Goal: Transaction & Acquisition: Book appointment/travel/reservation

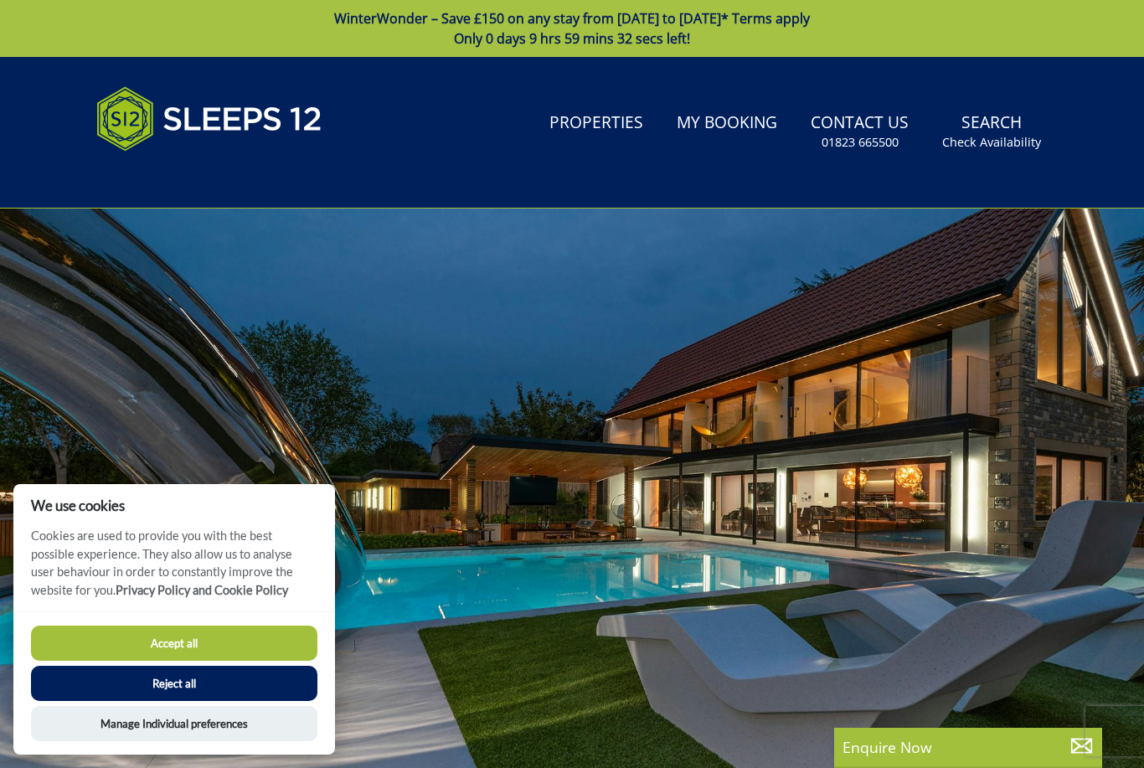
click at [139, 634] on button "Accept all" at bounding box center [174, 642] width 286 height 35
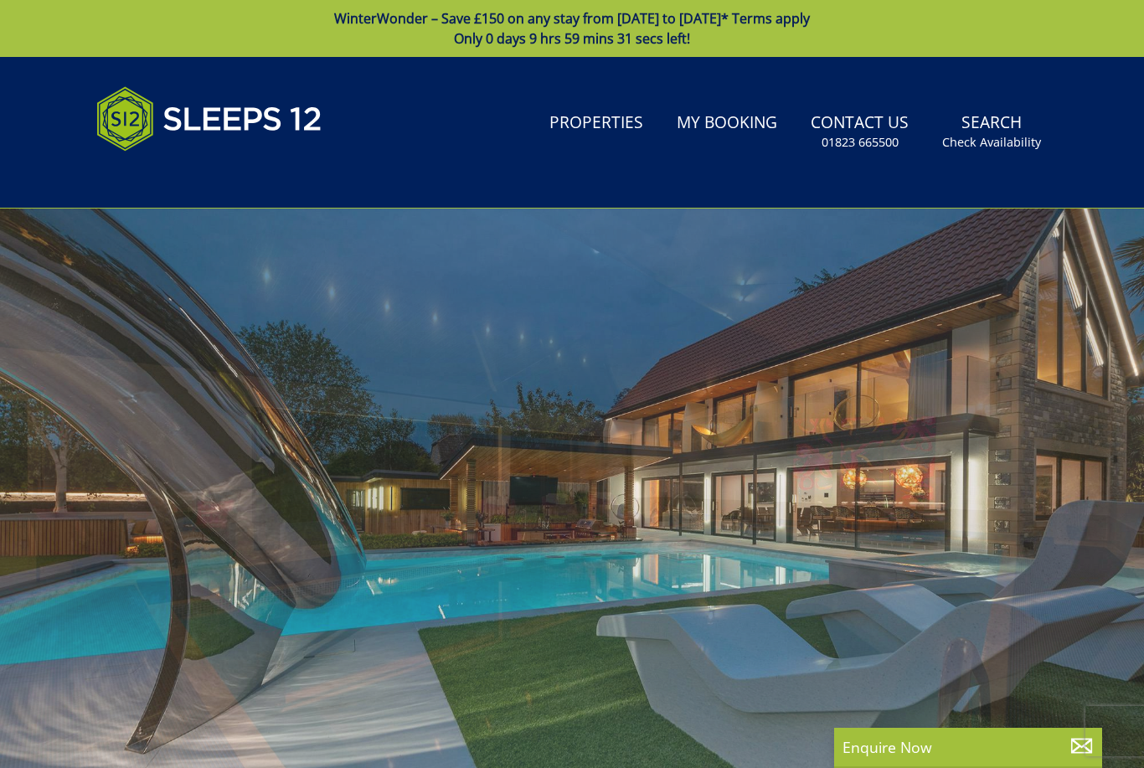
click at [598, 120] on link "Properties" at bounding box center [596, 124] width 107 height 38
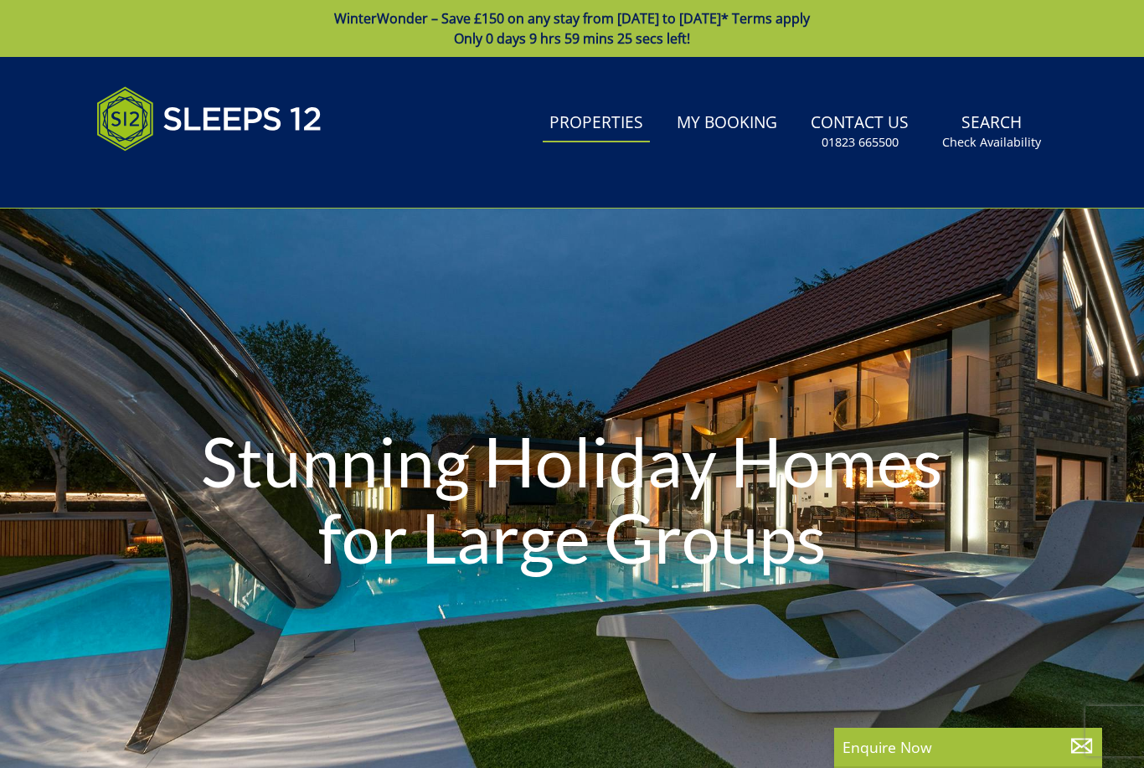
click at [615, 129] on link "Properties" at bounding box center [596, 124] width 107 height 38
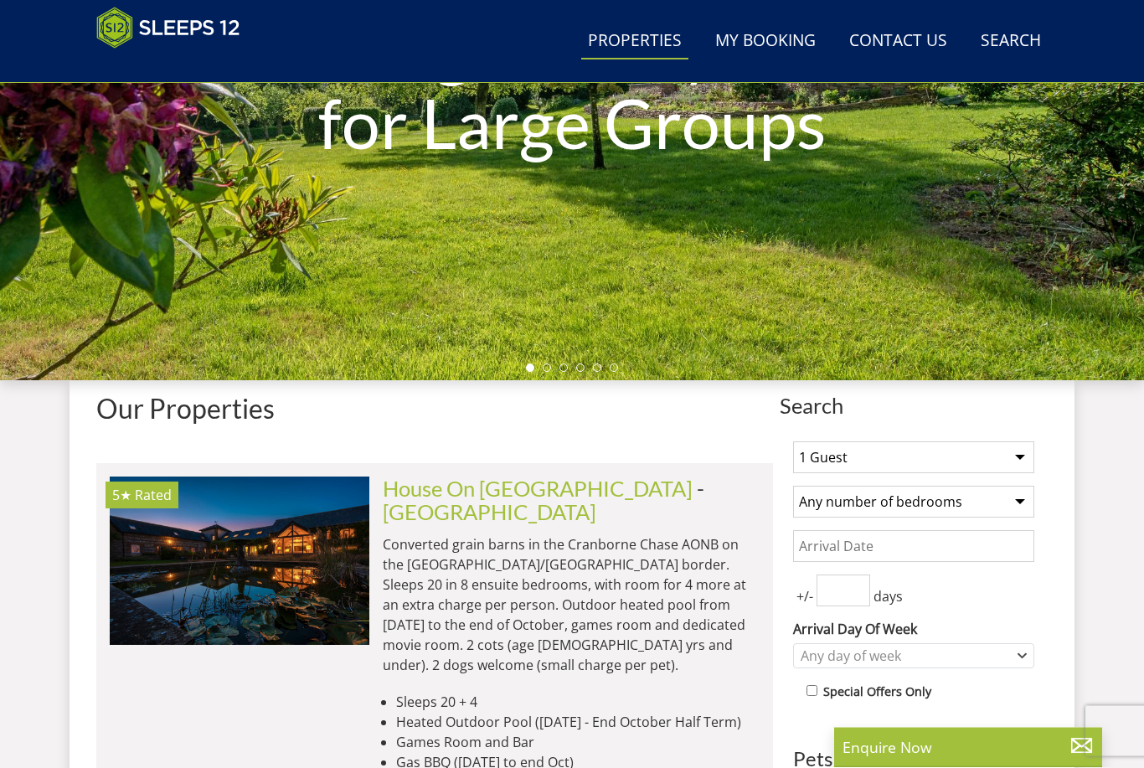
scroll to position [460, 0]
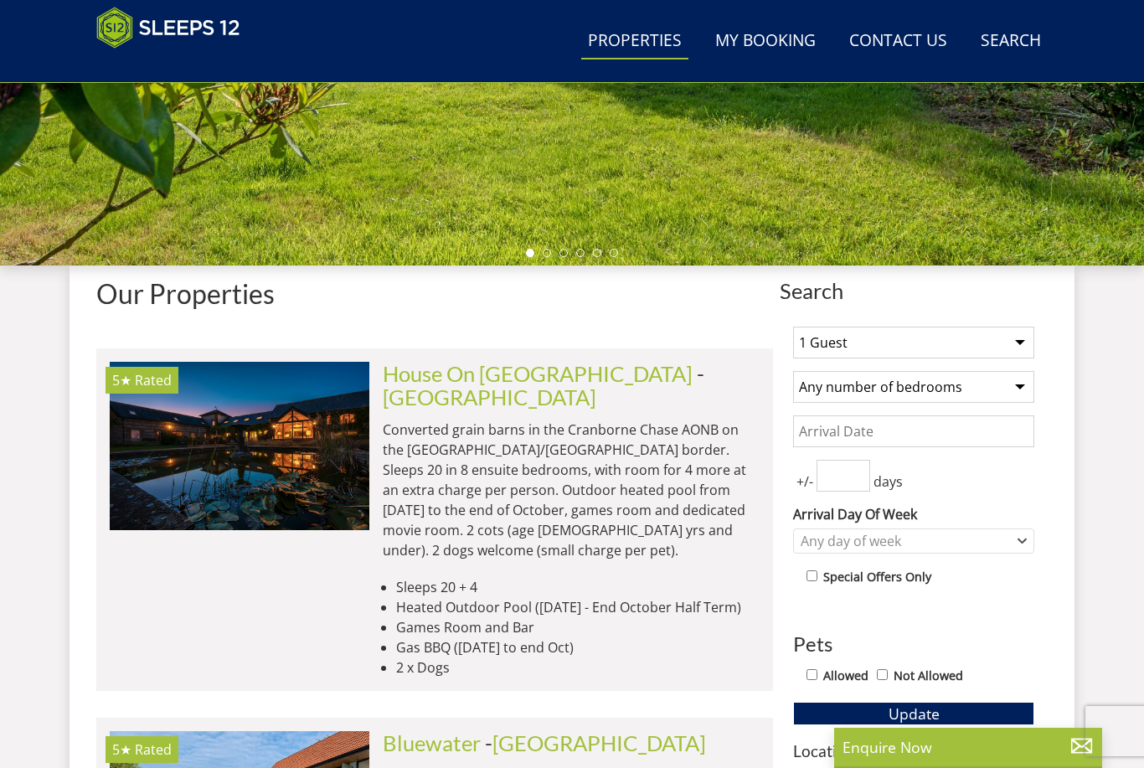
click at [1013, 339] on select "1 Guest 2 Guests 3 Guests 4 Guests 5 Guests 6 Guests 7 Guests 8 Guests 9 Guests…" at bounding box center [913, 343] width 241 height 32
select select "14"
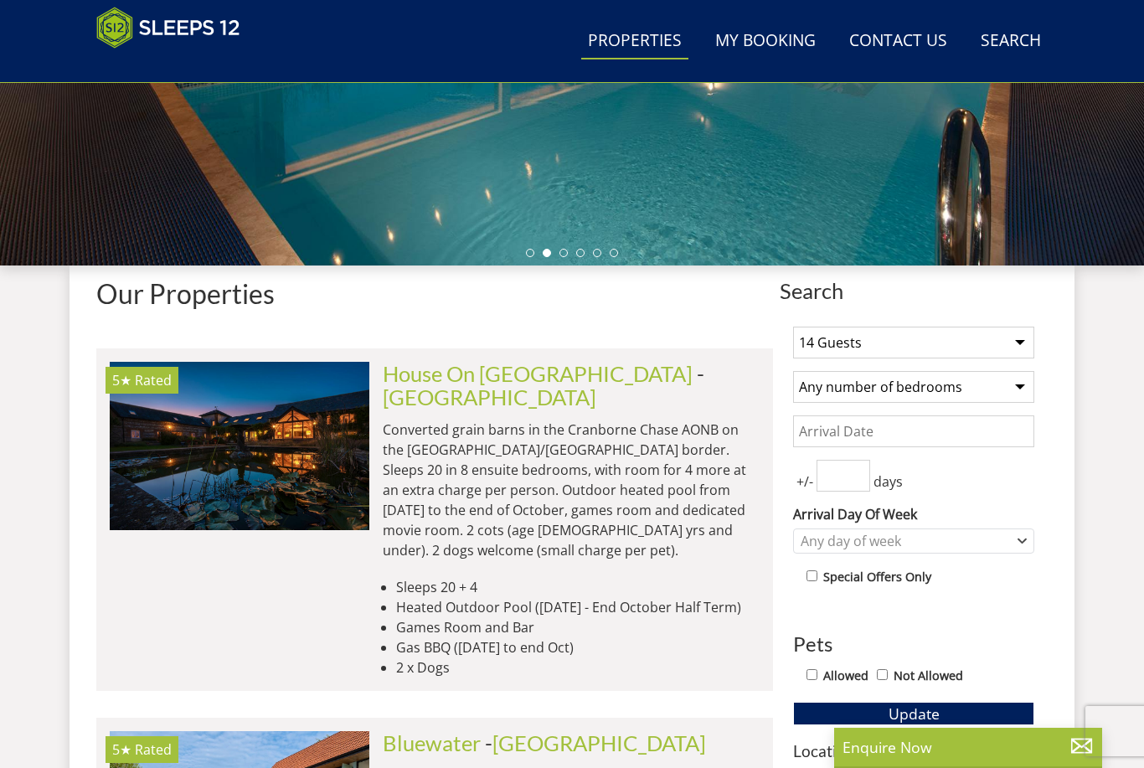
click at [972, 429] on input "Date" at bounding box center [913, 431] width 241 height 32
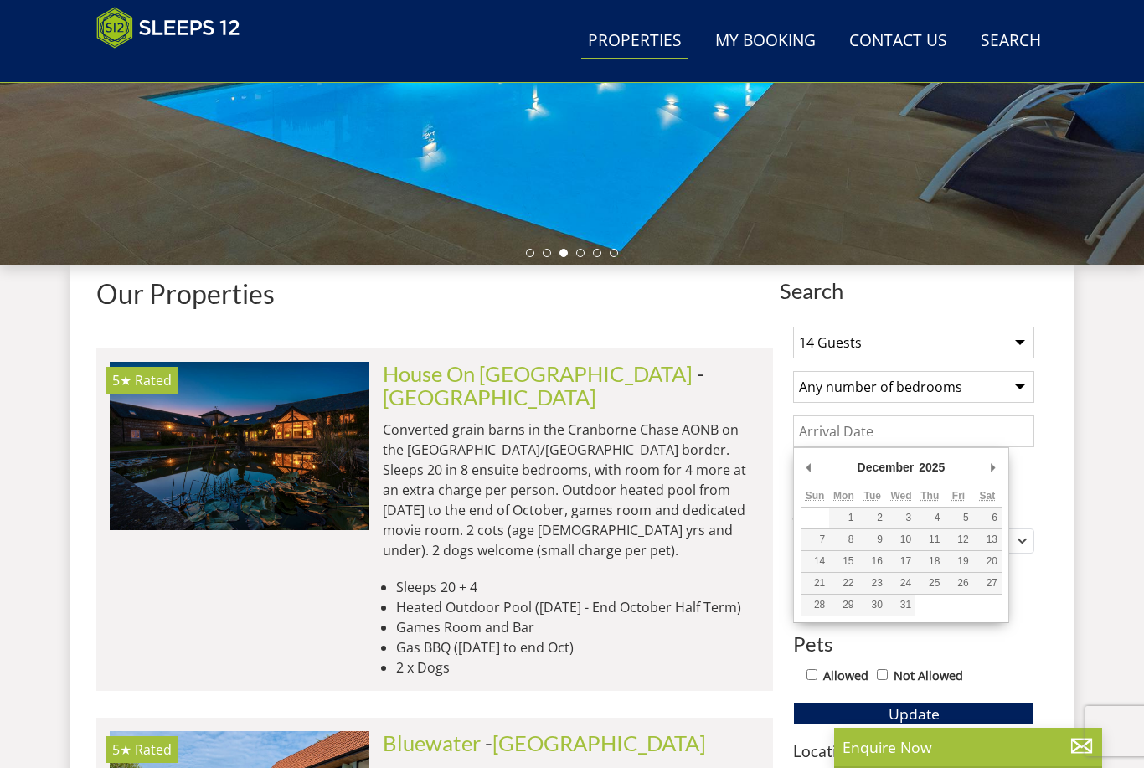
type input "23/12/2025"
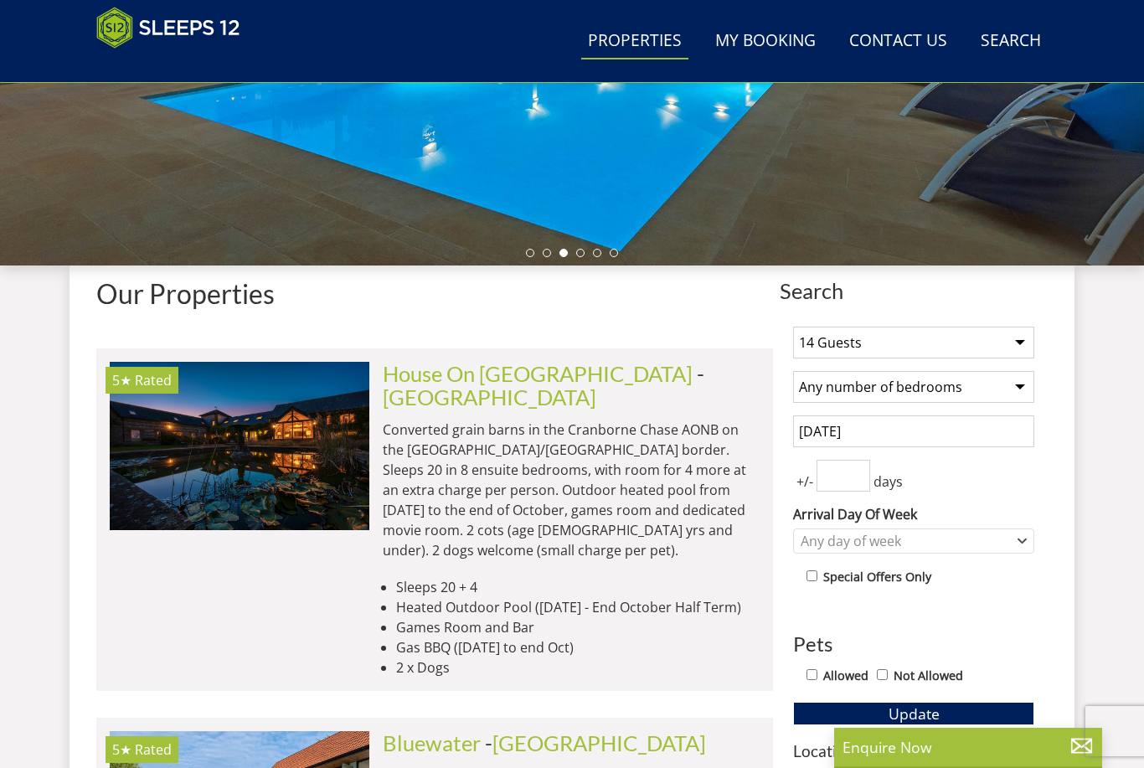
click at [856, 470] on input "number" at bounding box center [843, 476] width 54 height 32
click at [996, 534] on div "Any day of week" at bounding box center [904, 541] width 217 height 18
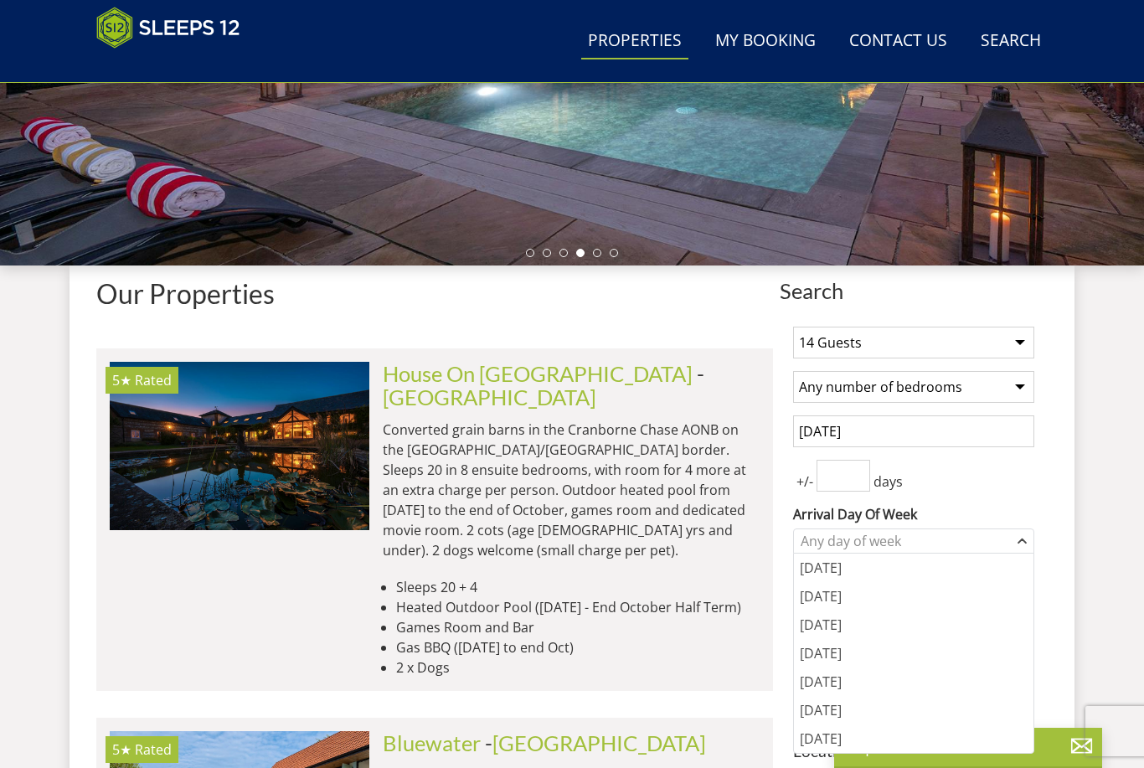
click at [1026, 430] on input "23/12/2025" at bounding box center [913, 431] width 241 height 32
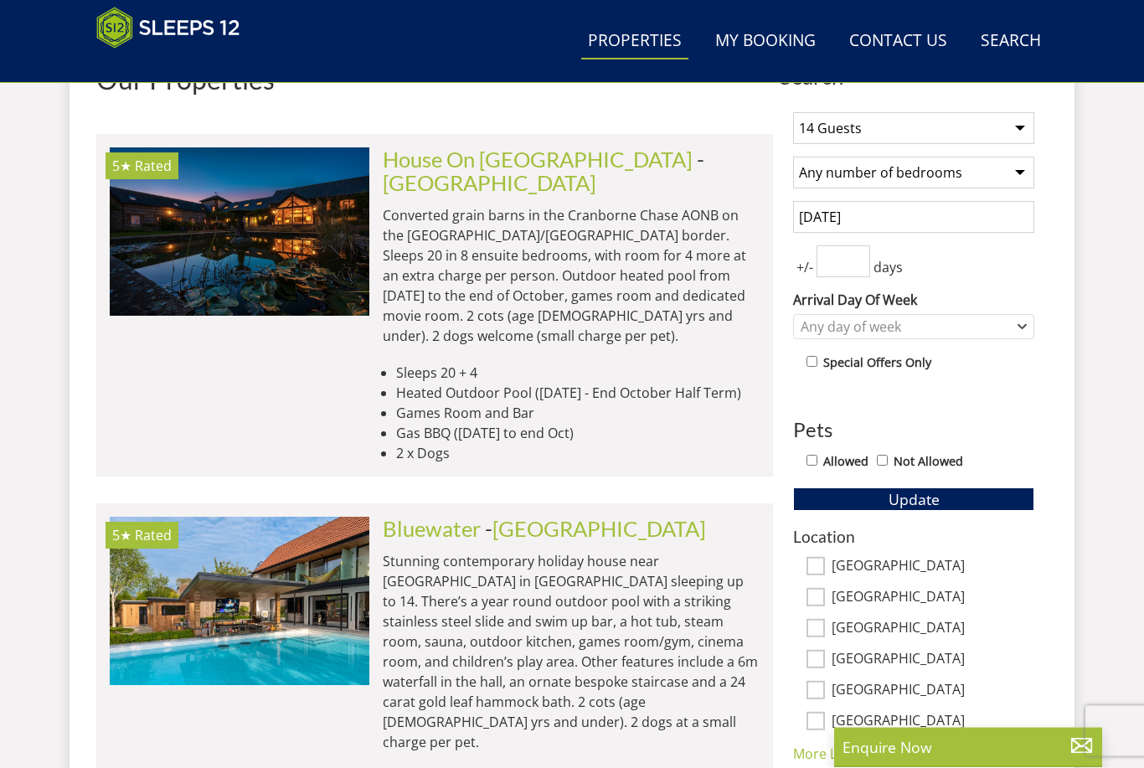
scroll to position [677, 0]
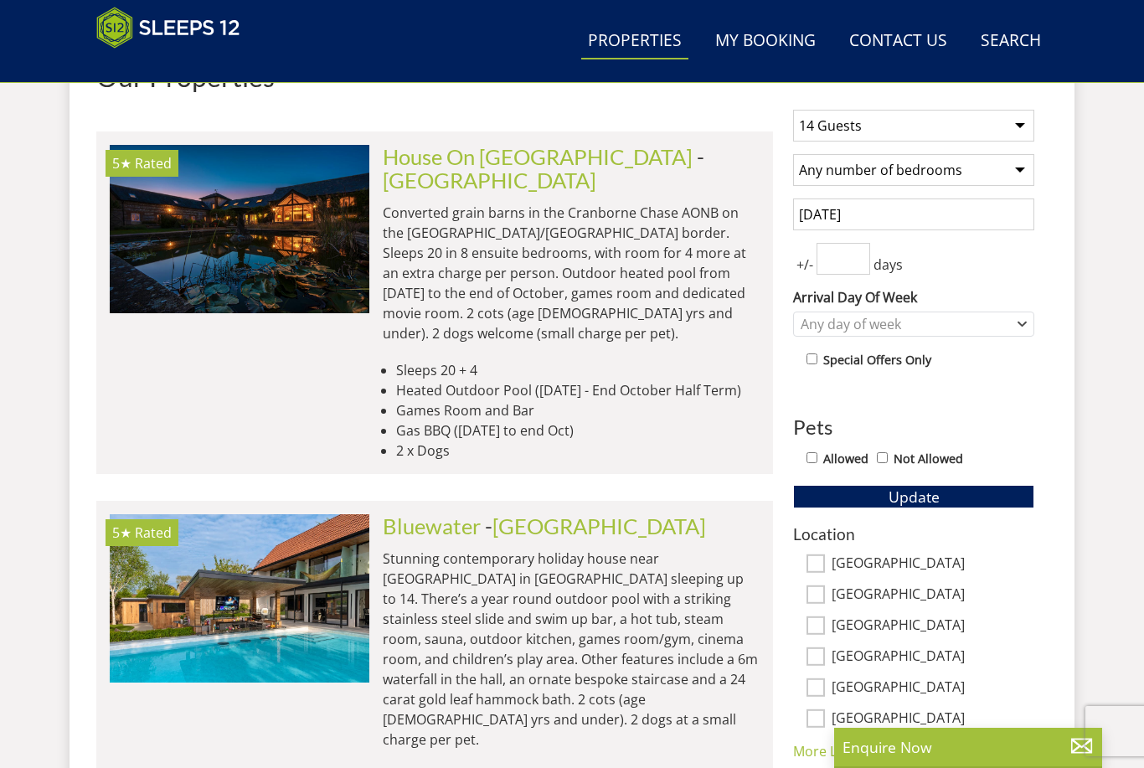
click at [817, 459] on input "Allowed" at bounding box center [811, 457] width 11 height 11
checkbox input "true"
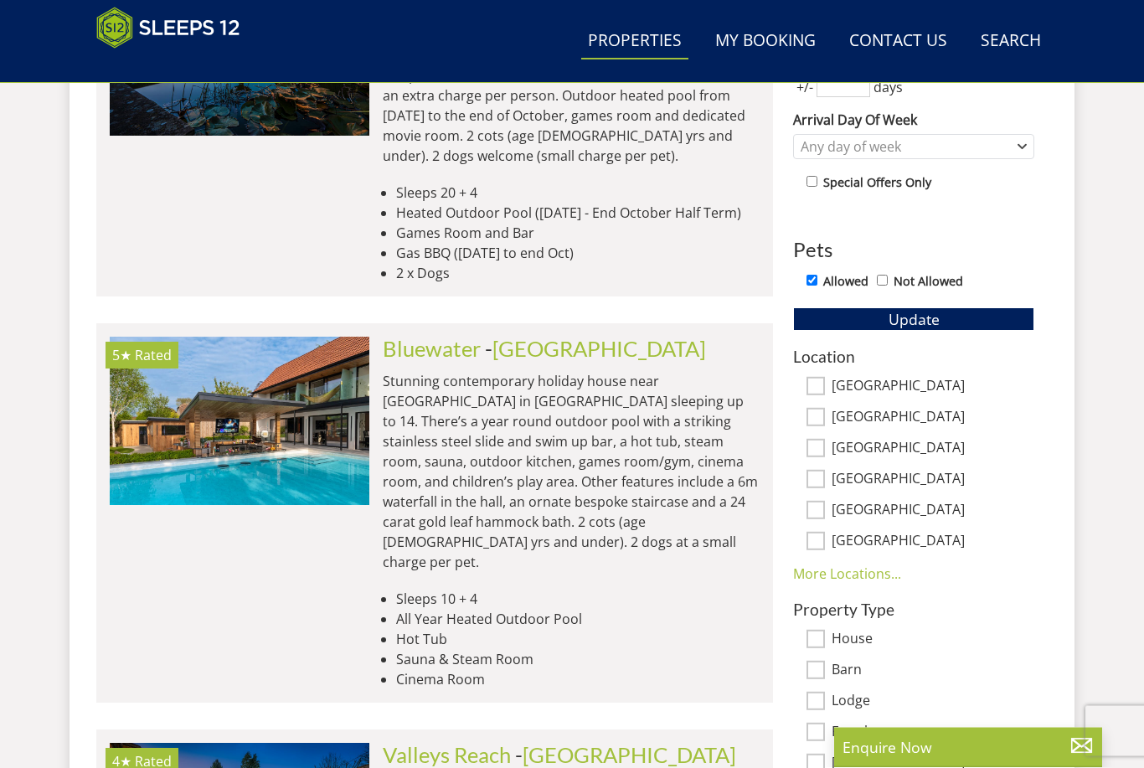
scroll to position [856, 0]
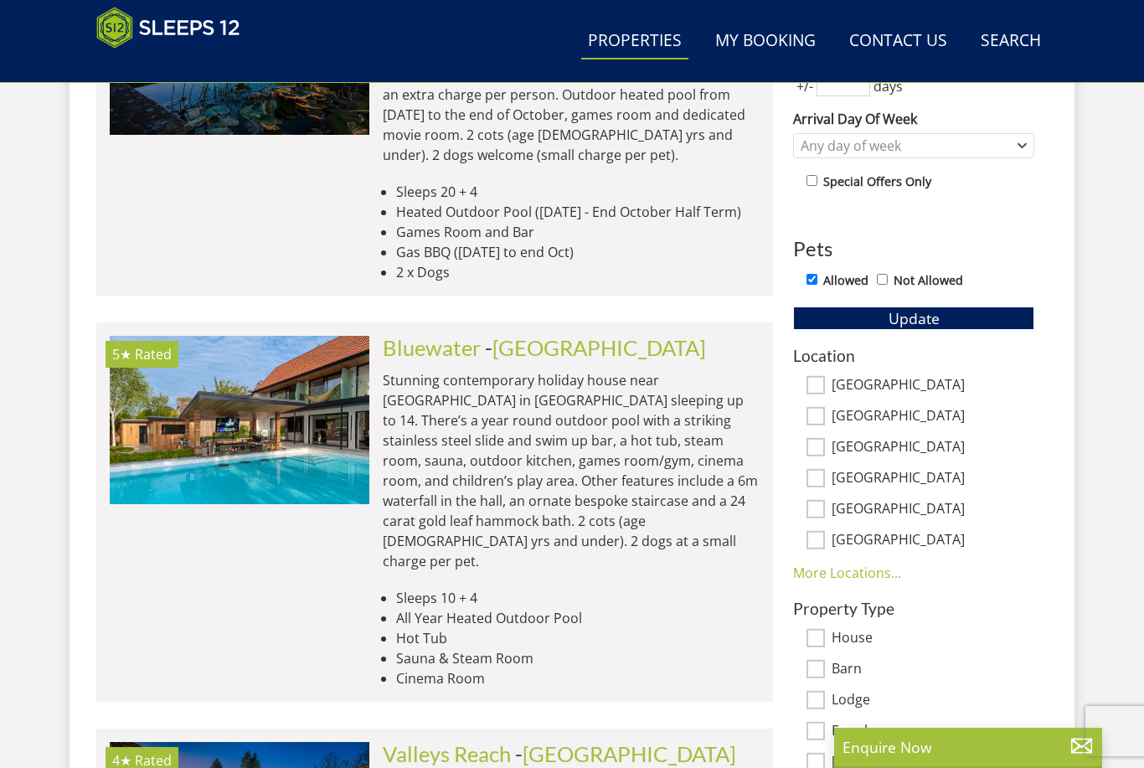
click at [868, 569] on link "More Locations..." at bounding box center [847, 572] width 108 height 18
click at [833, 631] on label "Herefordshire" at bounding box center [932, 634] width 203 height 18
click at [825, 631] on input "Herefordshire" at bounding box center [815, 633] width 18 height 18
checkbox input "true"
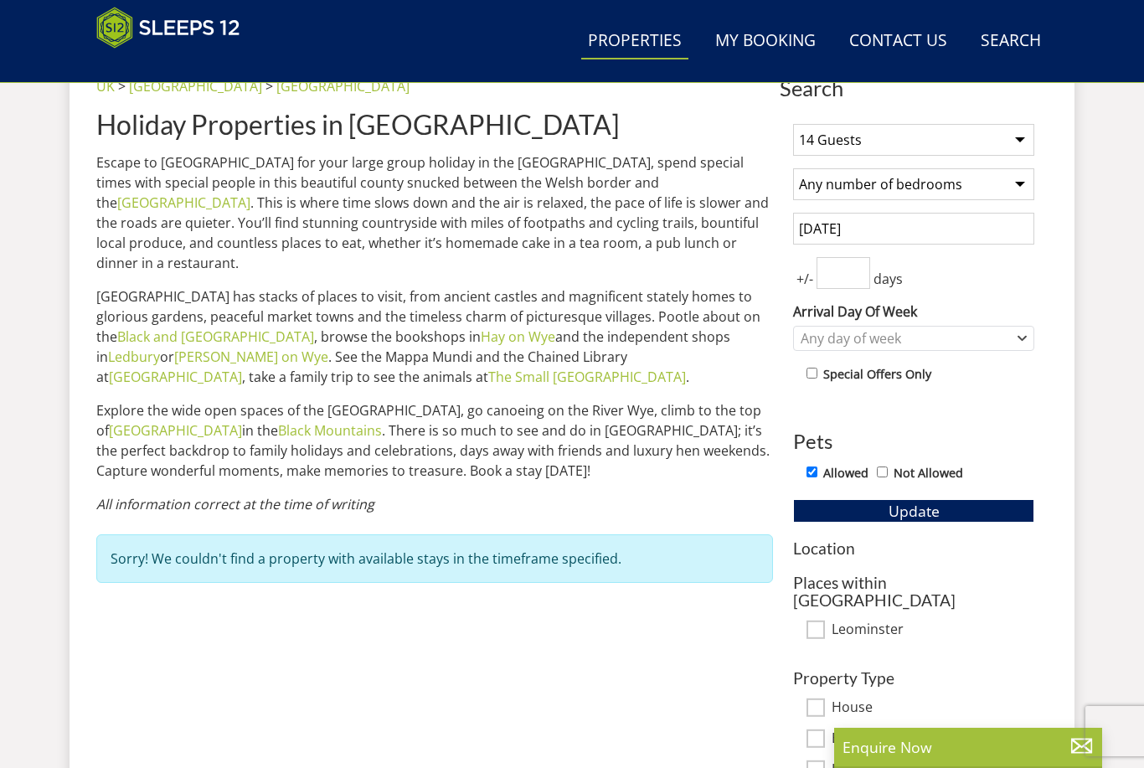
scroll to position [662, 0]
click at [988, 505] on button "Update" at bounding box center [913, 511] width 241 height 23
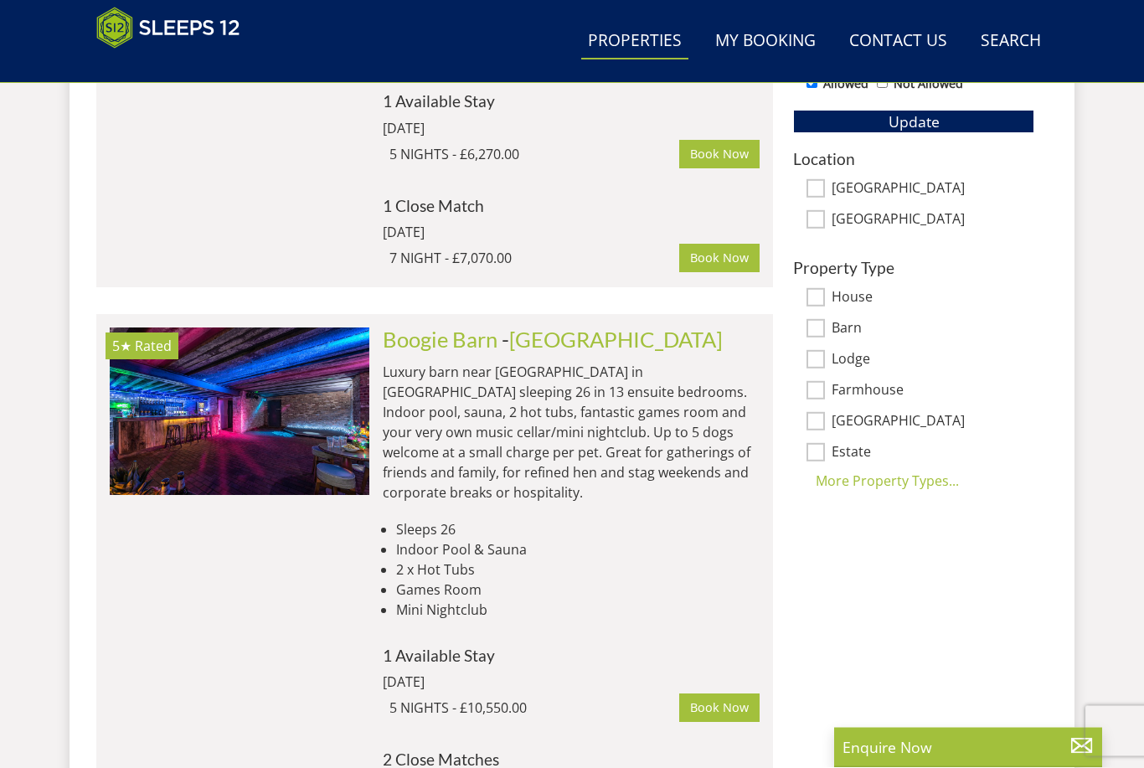
scroll to position [1023, 0]
